Goal: Task Accomplishment & Management: Use online tool/utility

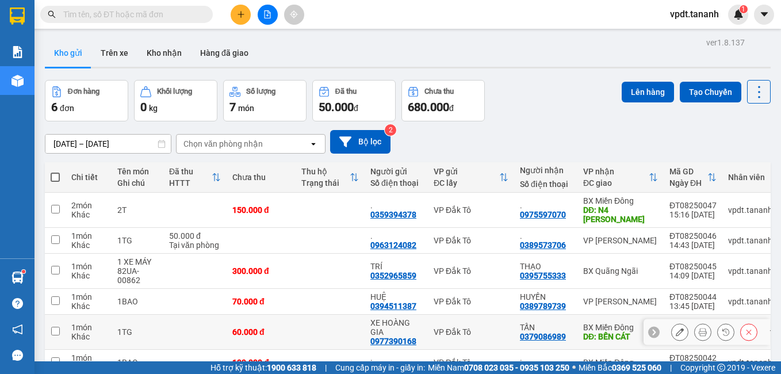
scroll to position [57, 0]
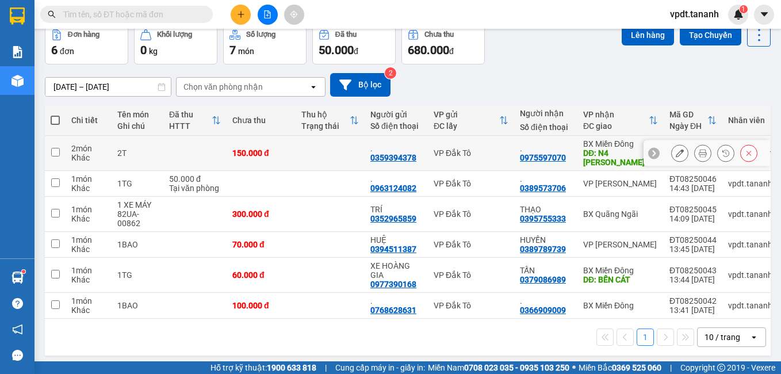
click at [57, 148] on input "checkbox" at bounding box center [55, 152] width 9 height 9
checkbox input "true"
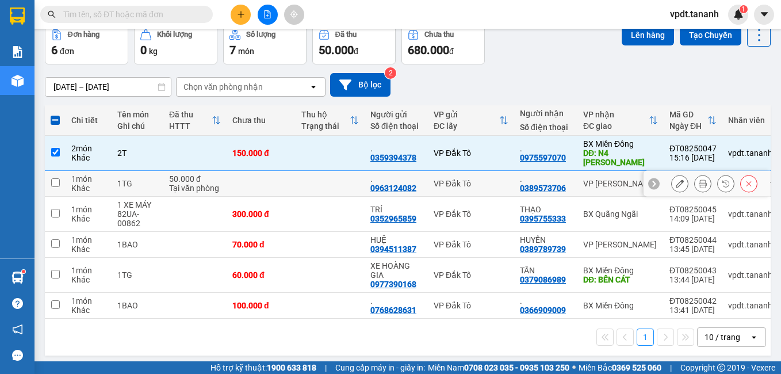
click at [55, 178] on input "checkbox" at bounding box center [55, 182] width 9 height 9
checkbox input "true"
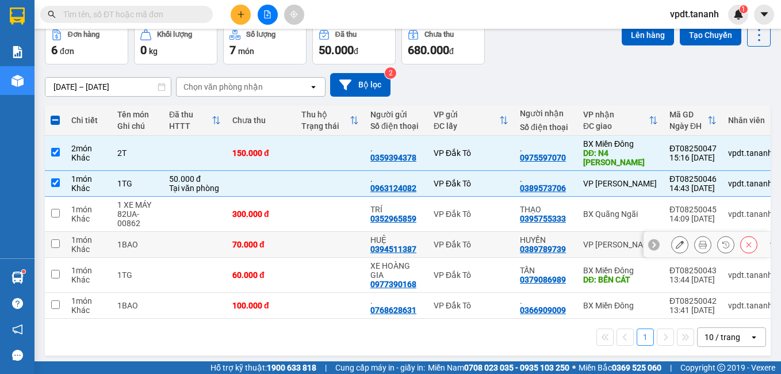
click at [51, 239] on input "checkbox" at bounding box center [55, 243] width 9 height 9
checkbox input "true"
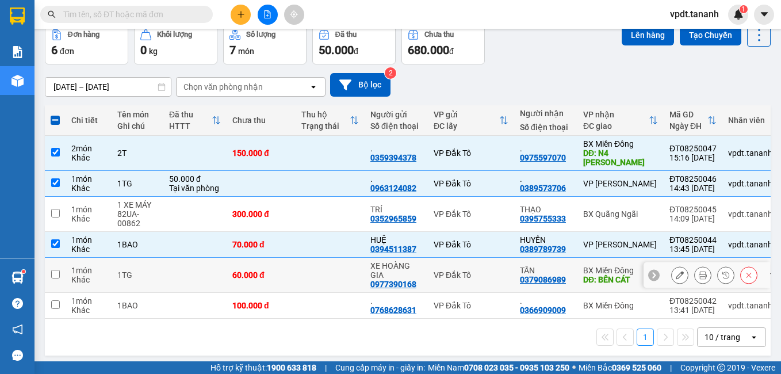
click at [56, 270] on input "checkbox" at bounding box center [55, 274] width 9 height 9
checkbox input "true"
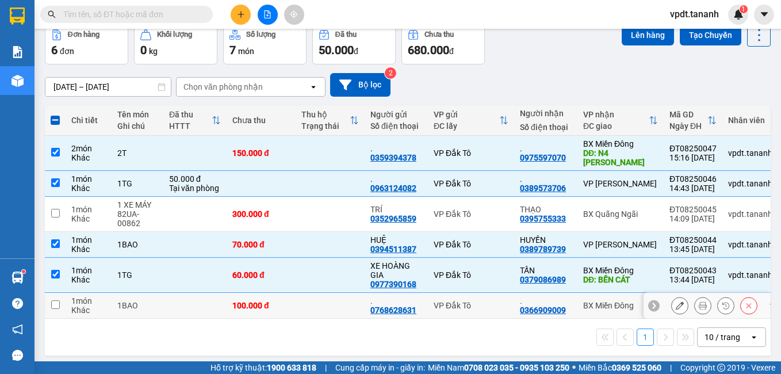
click at [55, 300] on input "checkbox" at bounding box center [55, 304] width 9 height 9
checkbox input "true"
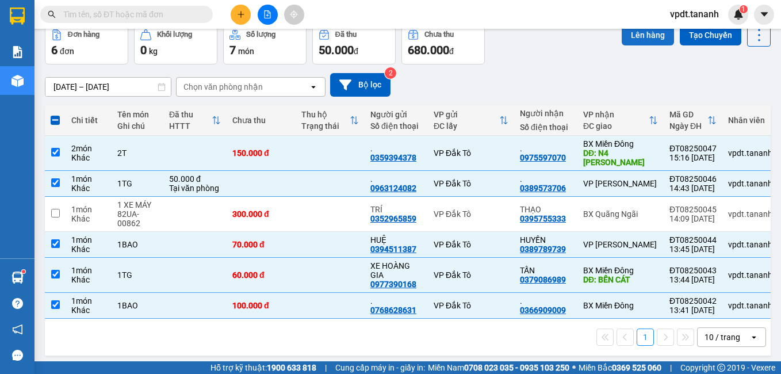
click at [646, 36] on button "Lên hàng" at bounding box center [648, 35] width 52 height 21
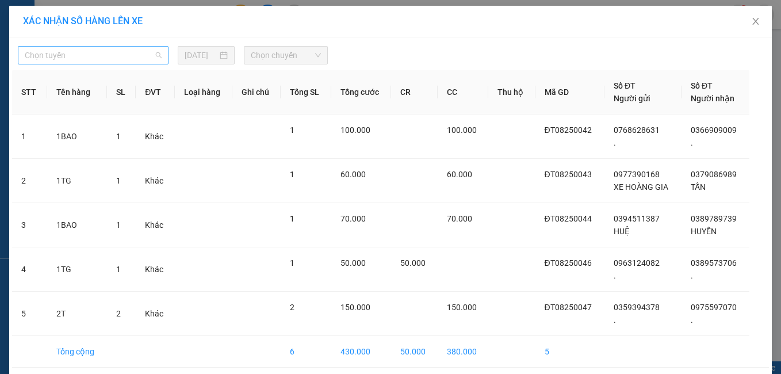
click at [116, 55] on span "Chọn tuyến" at bounding box center [93, 55] width 137 height 17
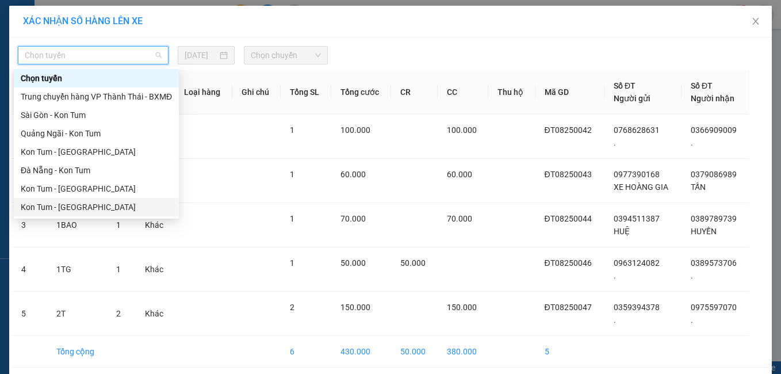
click at [86, 207] on div "Kon Tum - [GEOGRAPHIC_DATA]" at bounding box center [96, 207] width 151 height 13
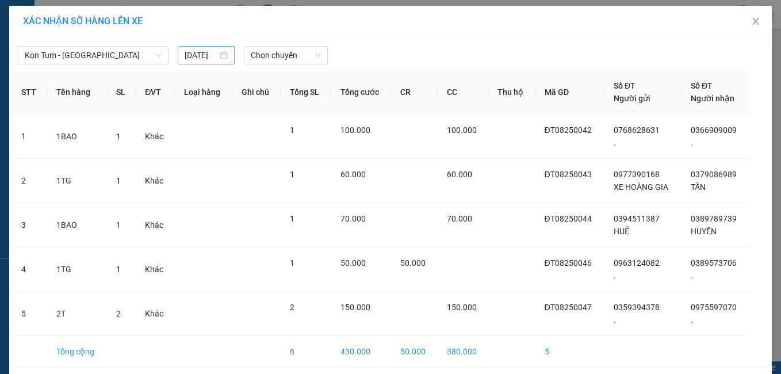
click at [213, 56] on div "[DATE]" at bounding box center [207, 55] width 44 height 13
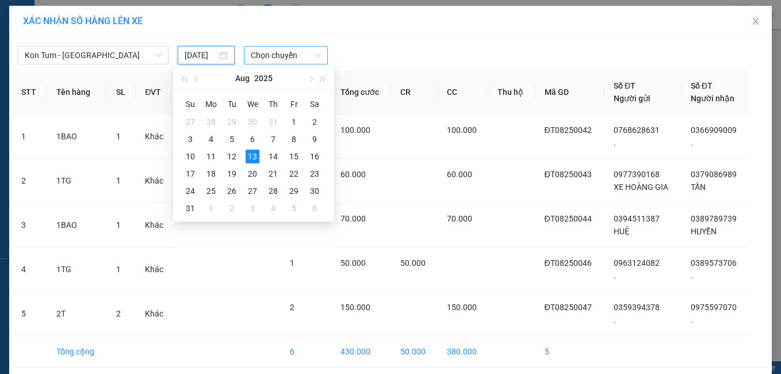
click at [270, 56] on span "Chọn chuyến" at bounding box center [286, 55] width 70 height 17
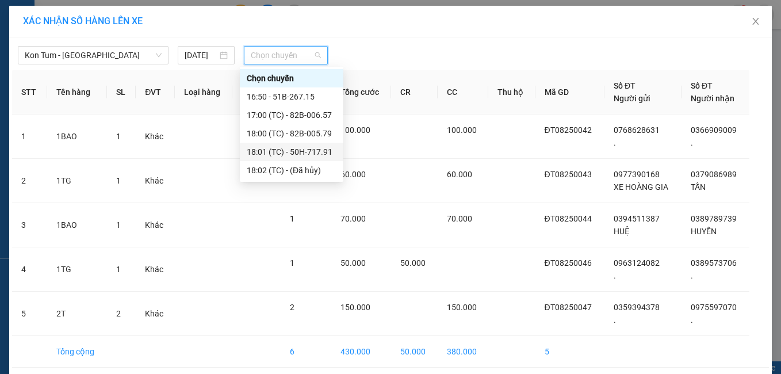
click at [296, 151] on div "18:01 (TC) - 50H-717.91" at bounding box center [292, 152] width 90 height 13
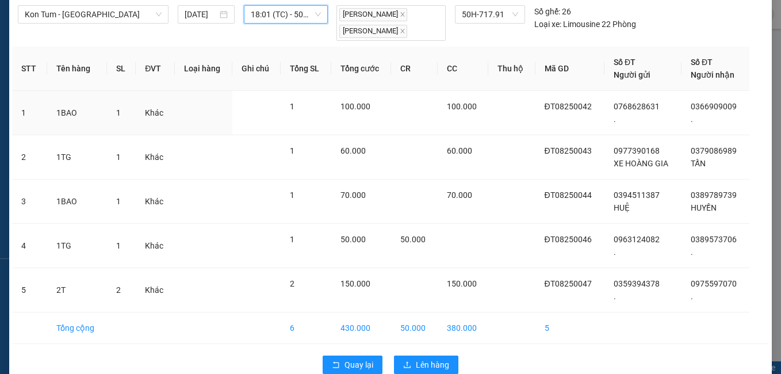
scroll to position [63, 0]
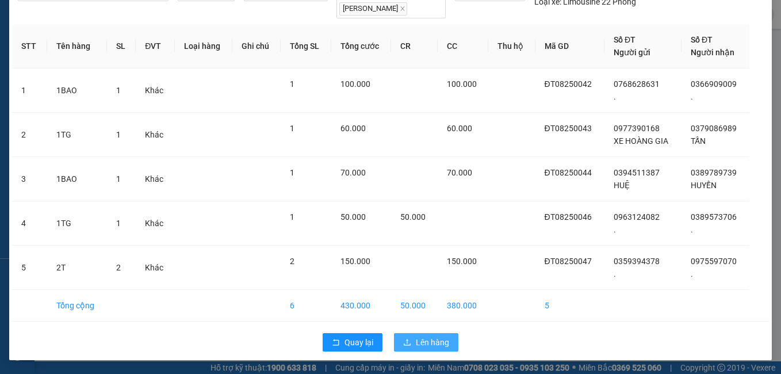
click at [417, 342] on span "Lên hàng" at bounding box center [432, 342] width 33 height 13
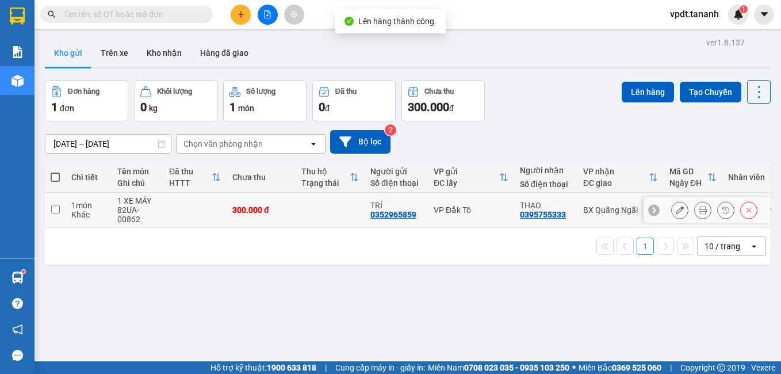
click at [56, 211] on input "checkbox" at bounding box center [55, 209] width 9 height 9
checkbox input "true"
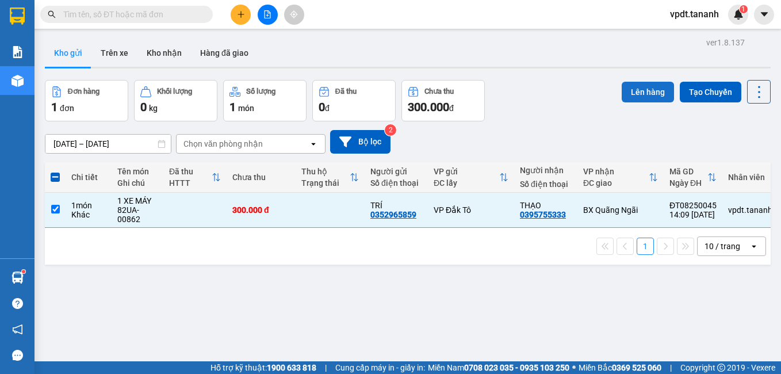
click at [634, 95] on button "Lên hàng" at bounding box center [648, 92] width 52 height 21
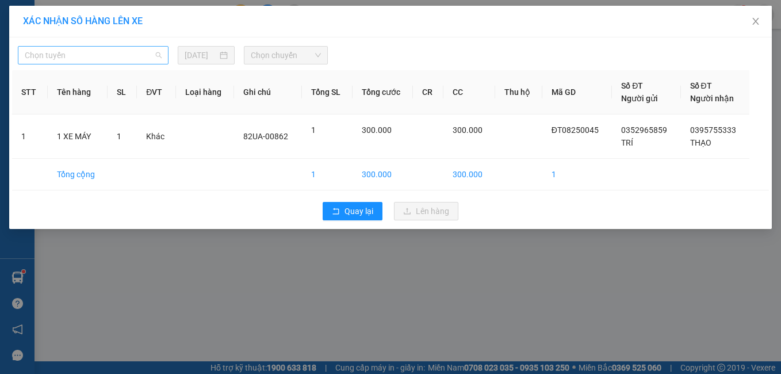
click at [116, 54] on span "Chọn tuyến" at bounding box center [93, 55] width 137 height 17
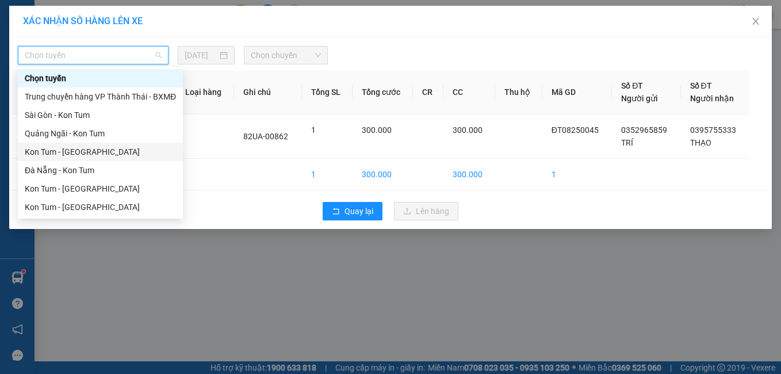
click at [104, 155] on div "Kon Tum - [GEOGRAPHIC_DATA]" at bounding box center [100, 152] width 151 height 13
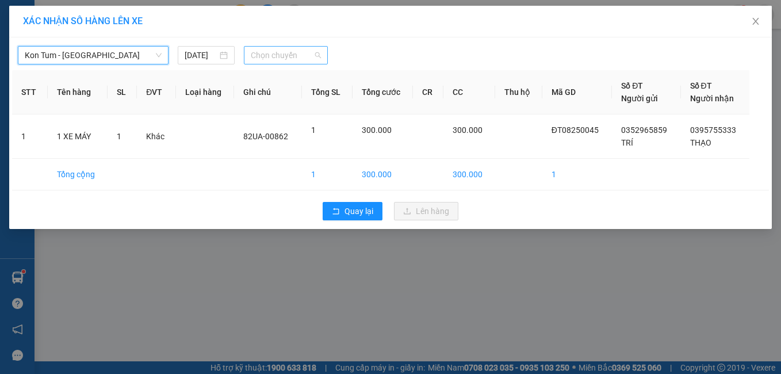
click at [287, 58] on span "Chọn chuyến" at bounding box center [286, 55] width 70 height 17
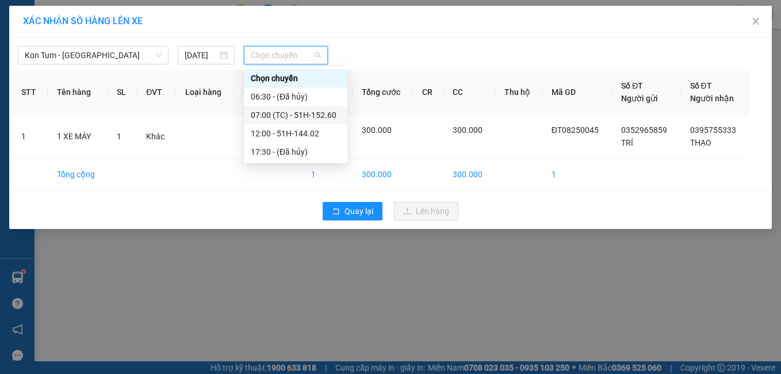
click at [303, 116] on div "07:00 (TC) - 51H-152.60" at bounding box center [296, 115] width 90 height 13
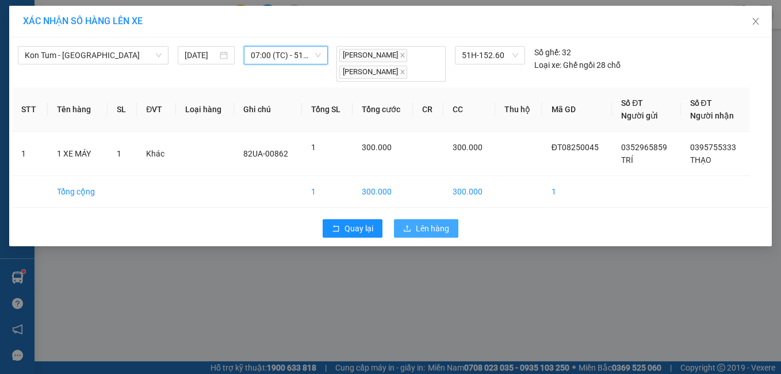
click at [428, 227] on span "Lên hàng" at bounding box center [432, 228] width 33 height 13
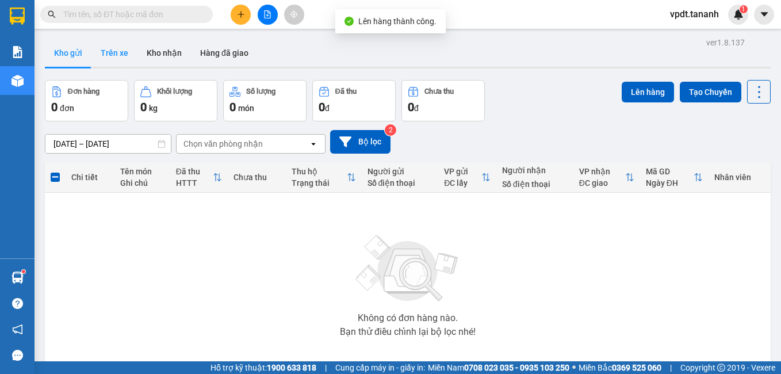
click at [116, 55] on button "Trên xe" at bounding box center [114, 53] width 46 height 28
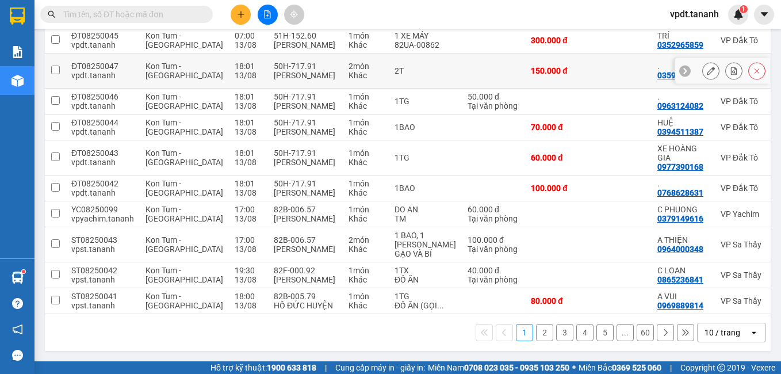
scroll to position [225, 0]
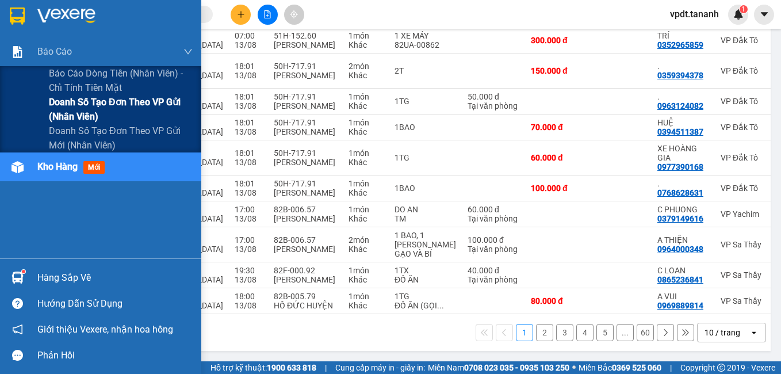
click at [83, 108] on span "Doanh số tạo đơn theo VP gửi (nhân viên)" at bounding box center [121, 109] width 144 height 29
